Goal: Transaction & Acquisition: Purchase product/service

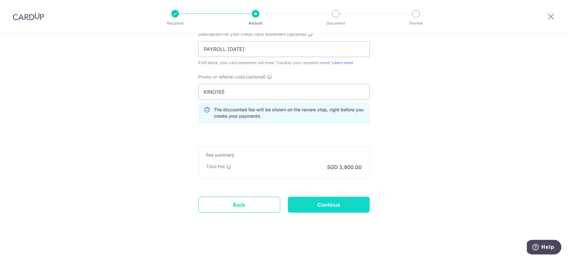
scroll to position [470, 0]
click at [335, 206] on input "Continue" at bounding box center [329, 204] width 82 height 16
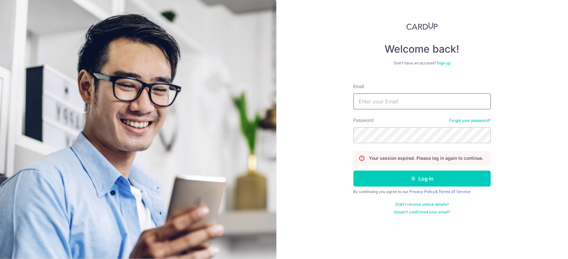
click at [416, 99] on input "Email" at bounding box center [421, 102] width 137 height 16
click at [353, 171] on button "Log in" at bounding box center [421, 179] width 137 height 16
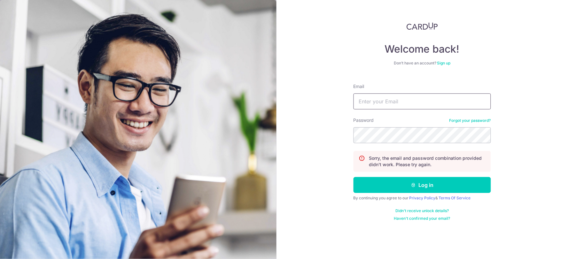
click at [416, 94] on input "Email" at bounding box center [421, 102] width 137 height 16
type input "[EMAIL_ADDRESS][DOMAIN_NAME]"
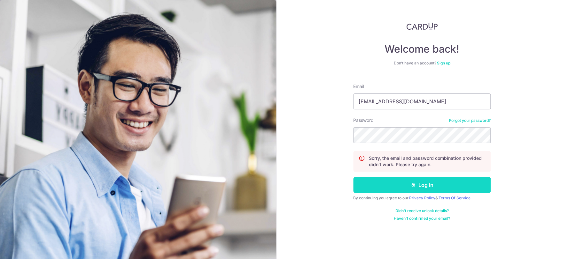
click at [414, 184] on icon "submit" at bounding box center [413, 185] width 5 height 5
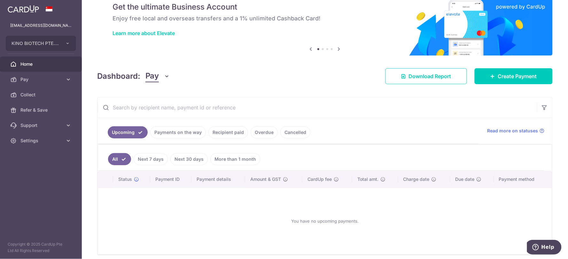
scroll to position [53, 0]
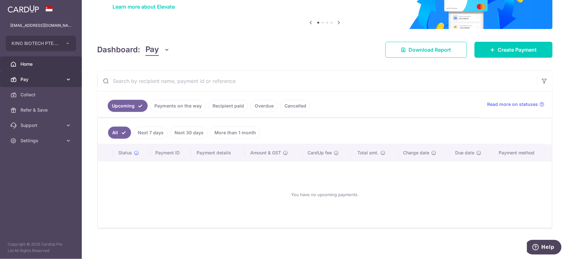
click at [36, 74] on link "Pay" at bounding box center [41, 79] width 82 height 15
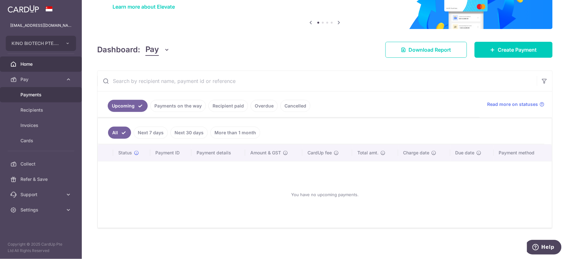
click at [24, 91] on link "Payments" at bounding box center [41, 94] width 82 height 15
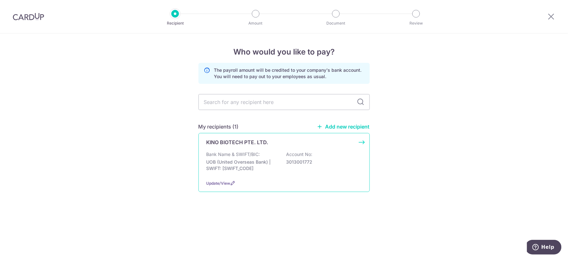
click at [257, 154] on p "Bank Name & SWIFT/BIC:" at bounding box center [233, 154] width 54 height 6
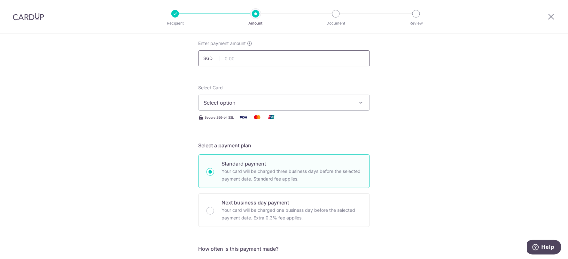
click at [283, 54] on input "text" at bounding box center [283, 58] width 171 height 16
type input "150,000.00"
click at [264, 102] on span "Select option" at bounding box center [278, 103] width 149 height 8
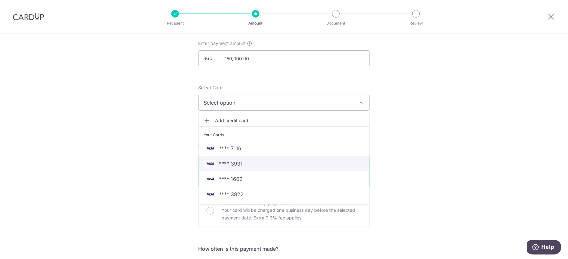
scroll to position [71, 0]
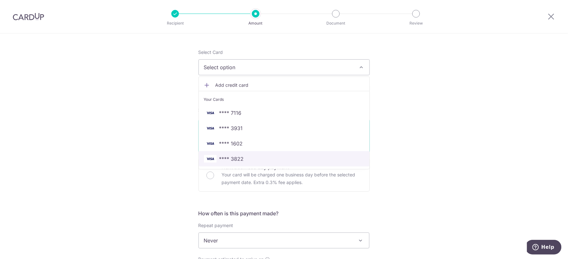
click at [254, 155] on span "**** 3822" at bounding box center [284, 159] width 160 height 8
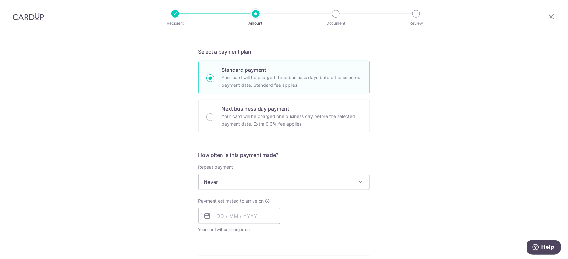
scroll to position [142, 0]
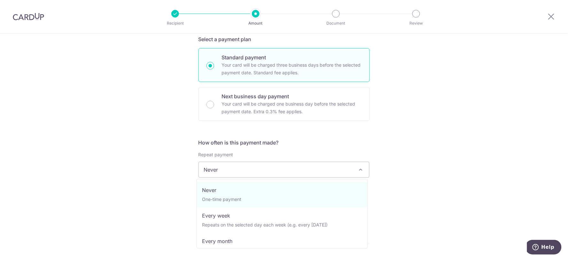
click at [287, 168] on span "Never" at bounding box center [284, 169] width 171 height 15
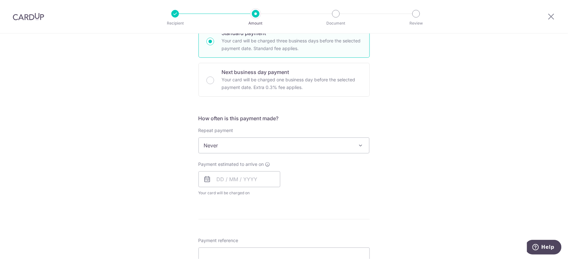
scroll to position [177, 0]
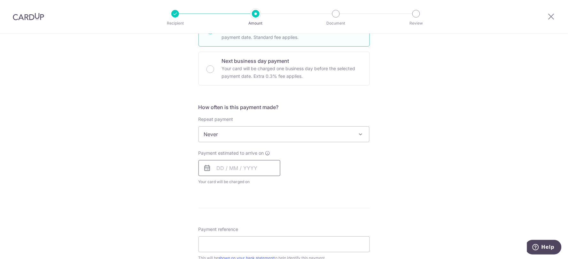
click at [253, 170] on input "text" at bounding box center [239, 168] width 82 height 16
click at [246, 239] on link "15" at bounding box center [250, 239] width 10 height 10
type input "[DATE]"
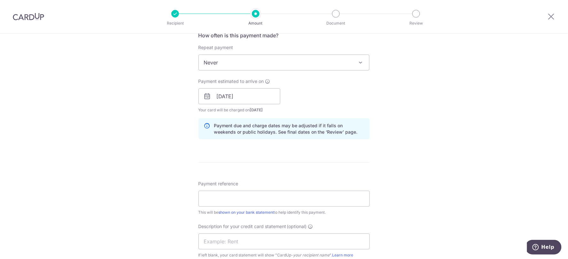
scroll to position [248, 0]
click at [282, 200] on input "Payment reference" at bounding box center [283, 200] width 171 height 16
type input "PAYROLL [DATE]"
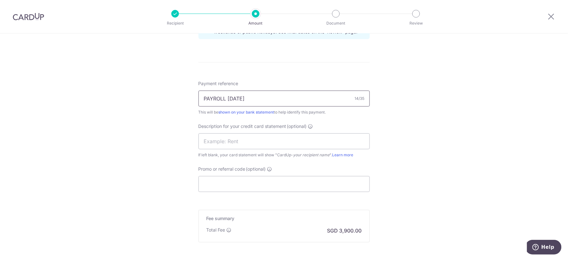
scroll to position [355, 0]
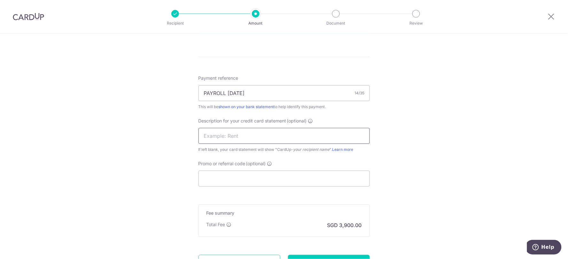
click at [261, 137] on input "text" at bounding box center [283, 136] width 171 height 16
type input "PAYROLL [DATE]"
click at [237, 177] on input "Promo or referral code (optional)" at bounding box center [283, 179] width 171 height 16
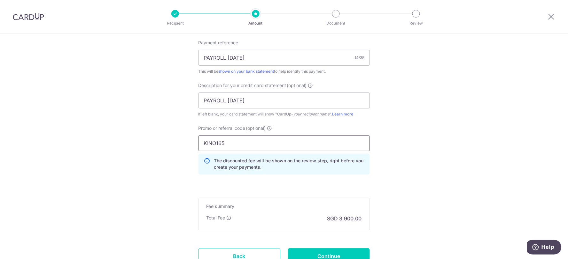
scroll to position [443, 0]
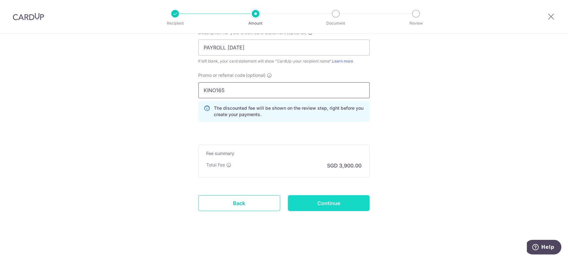
type input "KINO165"
click at [341, 196] on input "Continue" at bounding box center [329, 204] width 82 height 16
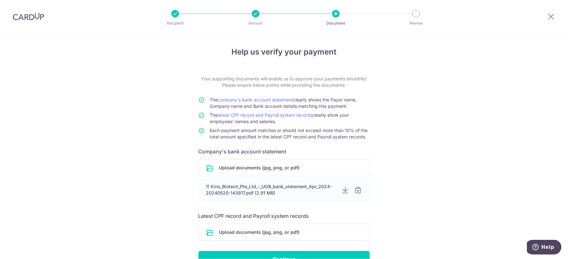
scroll to position [38, 0]
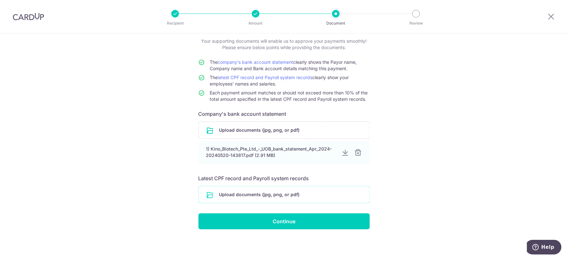
click at [279, 192] on input "file" at bounding box center [284, 195] width 171 height 17
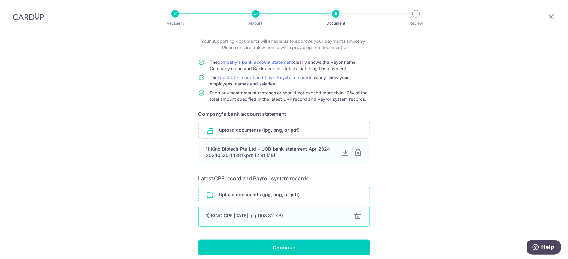
click at [235, 218] on div "1) KINO CPF Aug 25.jpg (108.82 KB)" at bounding box center [276, 216] width 140 height 6
click at [251, 197] on input "file" at bounding box center [284, 195] width 171 height 17
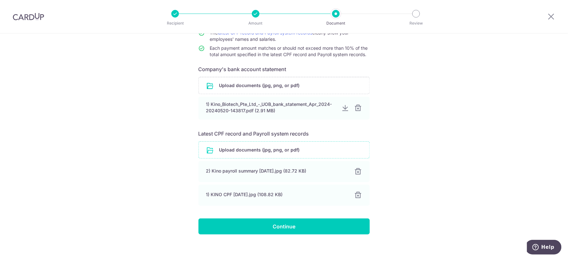
scroll to position [88, 0]
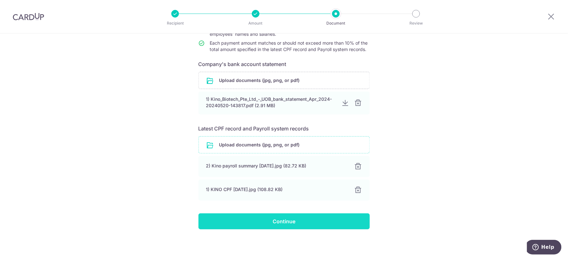
click at [271, 221] on input "Continue" at bounding box center [283, 222] width 171 height 16
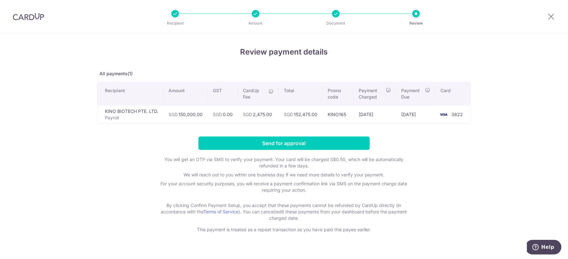
click at [69, 155] on div "Review payment details All payments(1) Recipient Amount GST CardUp Fee Total Pr…" at bounding box center [284, 152] width 568 height 237
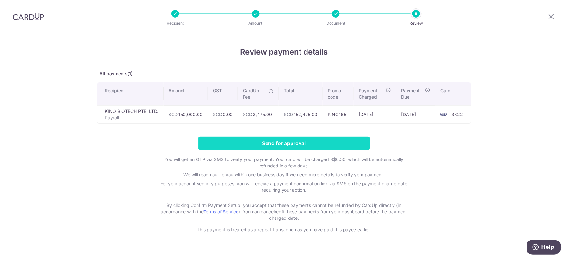
click at [310, 144] on input "Send for approval" at bounding box center [283, 143] width 171 height 13
